Goal: Transaction & Acquisition: Subscribe to service/newsletter

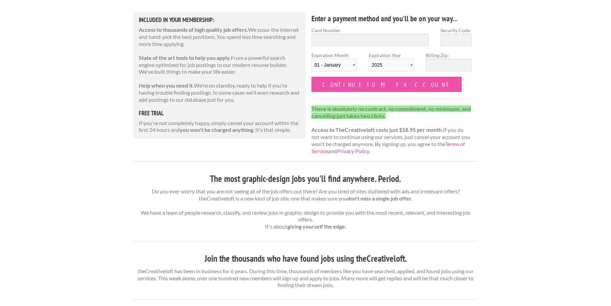
scroll to position [90, 0]
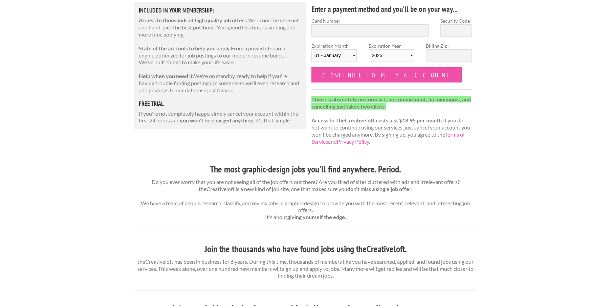
drag, startPoint x: 497, startPoint y: 0, endPoint x: 566, endPoint y: 13, distance: 69.6
click at [566, 13] on div "The Creative Loft Welcome to a better job search Access the largest database of…" at bounding box center [305, 262] width 611 height 705
click at [243, 67] on div "Included in Your Membership: Access to thousands of high quality job offers. We…" at bounding box center [220, 65] width 172 height 127
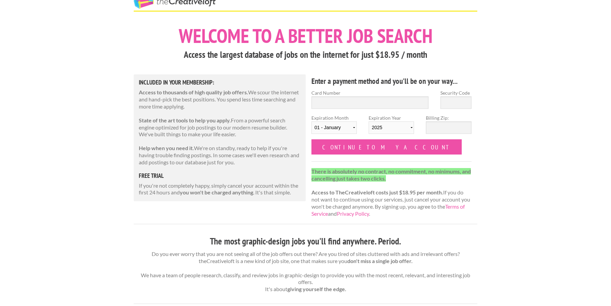
scroll to position [0, 0]
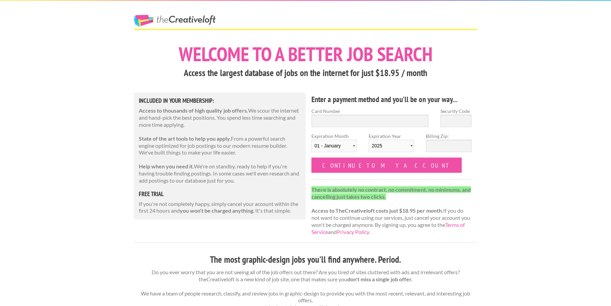
click at [187, 18] on link "The Creative Loft" at bounding box center [175, 21] width 82 height 12
click at [187, 14] on div "The Creative Loft" at bounding box center [187, 15] width 118 height 28
click at [187, 20] on link "The Creative Loft" at bounding box center [175, 21] width 82 height 12
